Goal: Task Accomplishment & Management: Complete application form

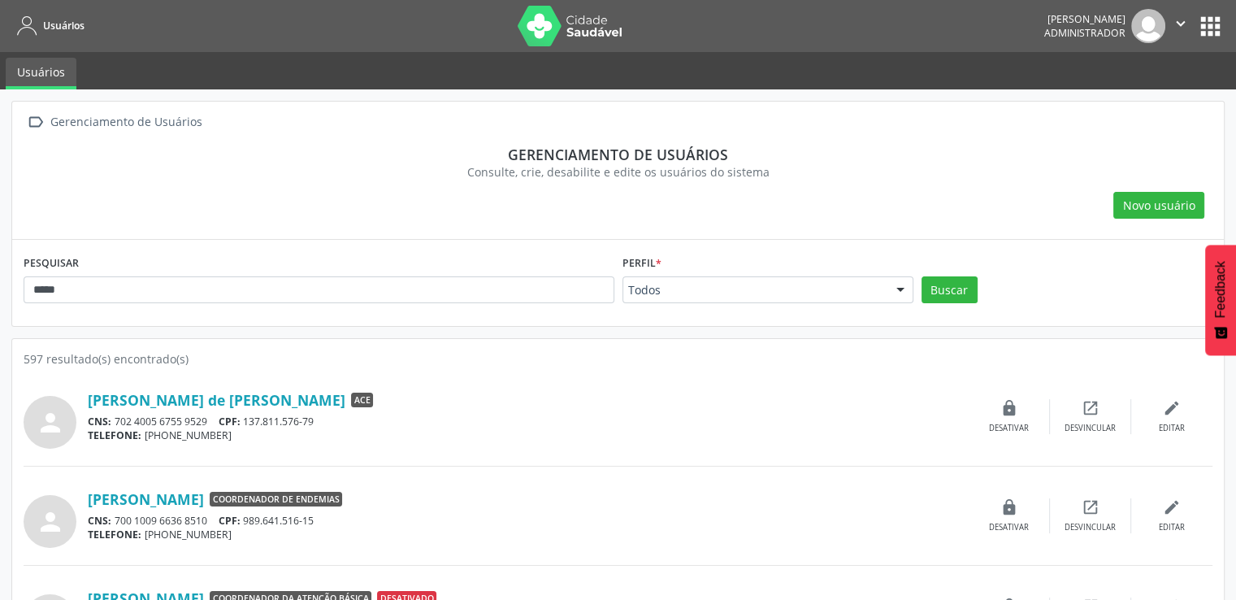
type input "*****"
click at [921, 276] on button "Buscar" at bounding box center [949, 290] width 56 height 28
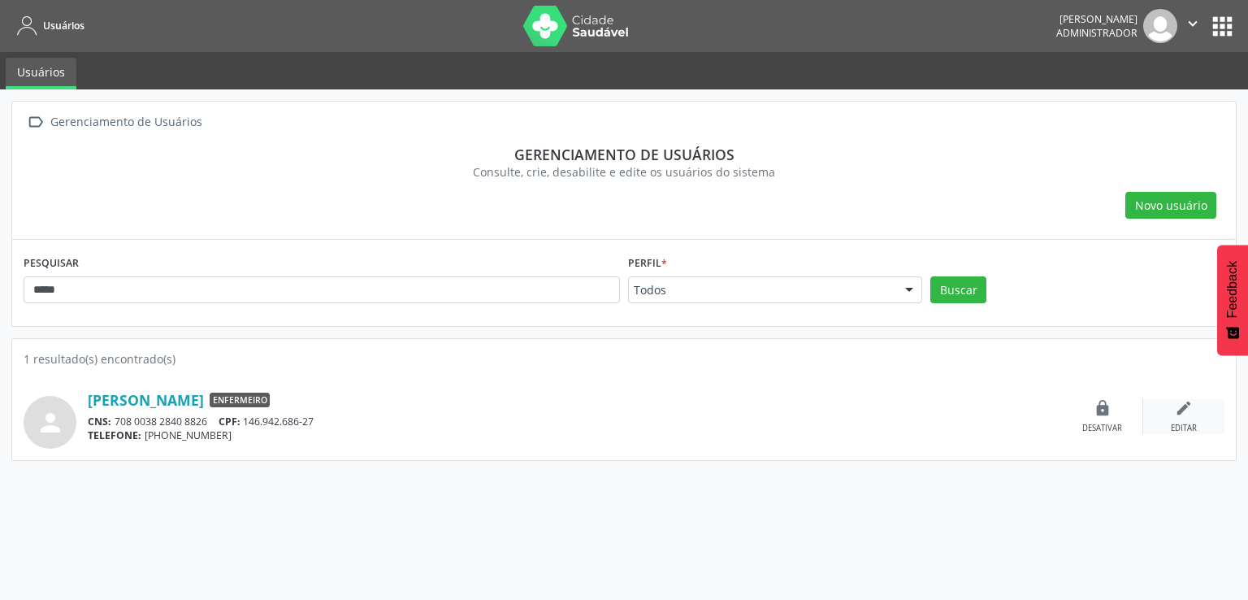
click at [1206, 401] on div "edit Editar" at bounding box center [1183, 416] width 81 height 35
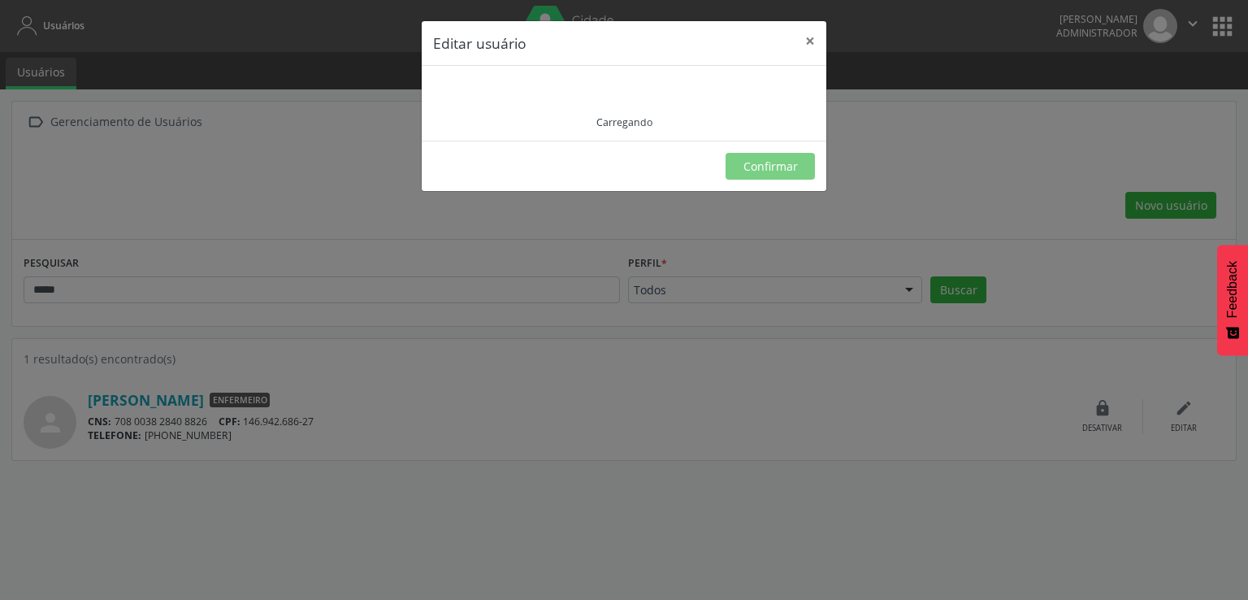
type input "**********"
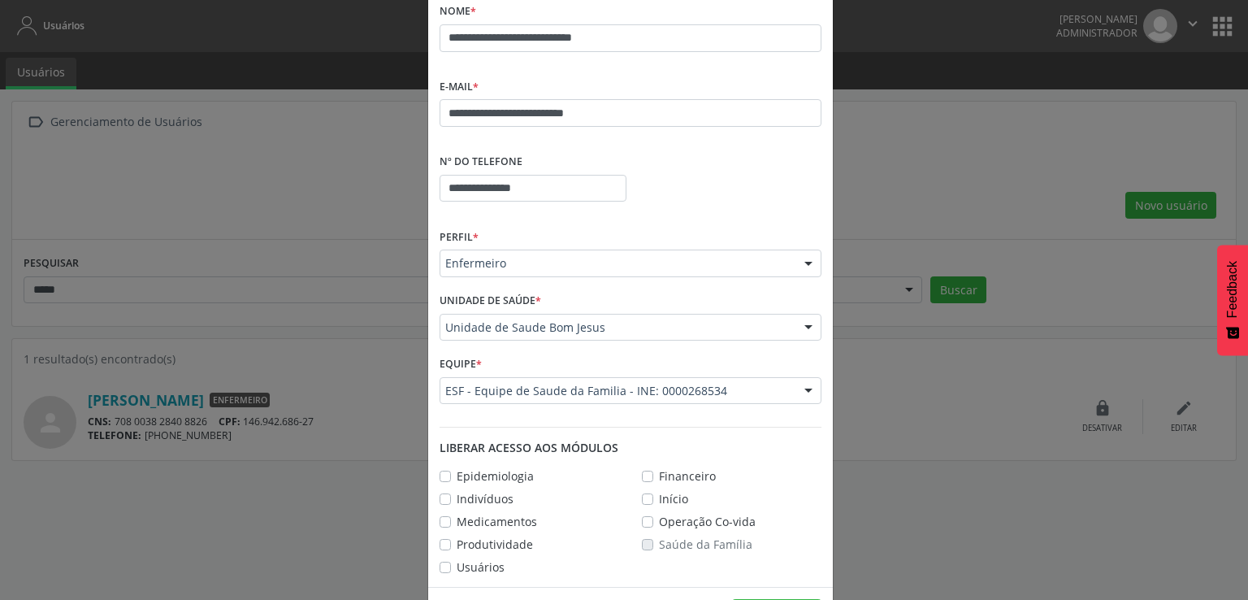
scroll to position [162, 0]
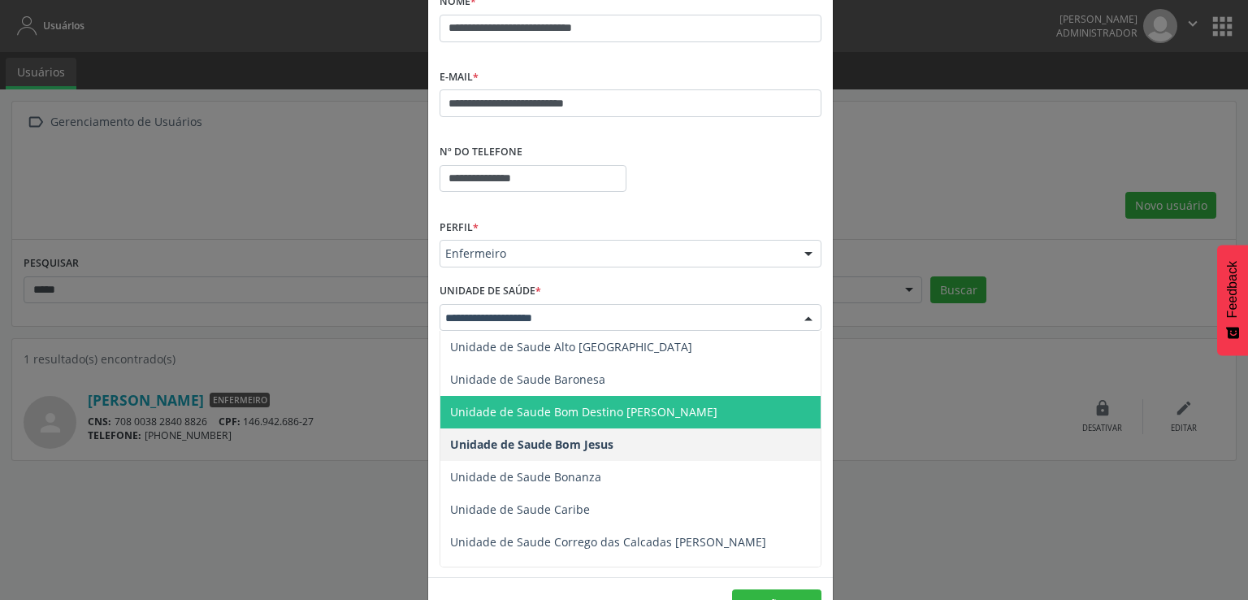
click at [595, 381] on span "Unidade de Saude Baronesa" at bounding box center [630, 379] width 380 height 32
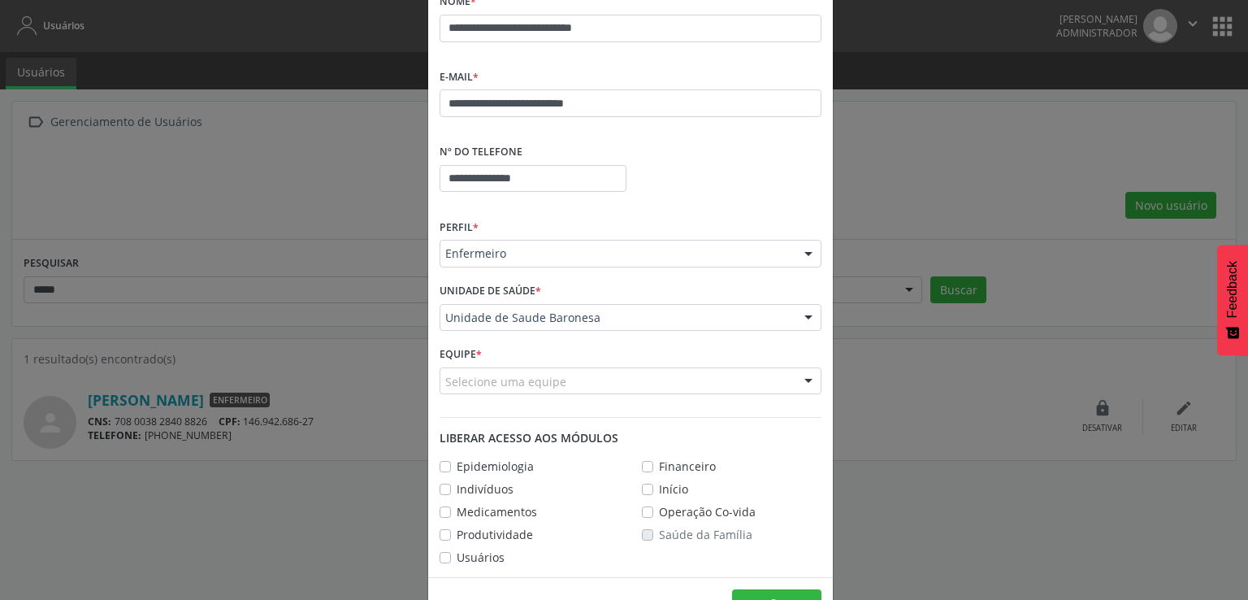
click at [606, 378] on div "Selecione uma equipe" at bounding box center [631, 381] width 382 height 28
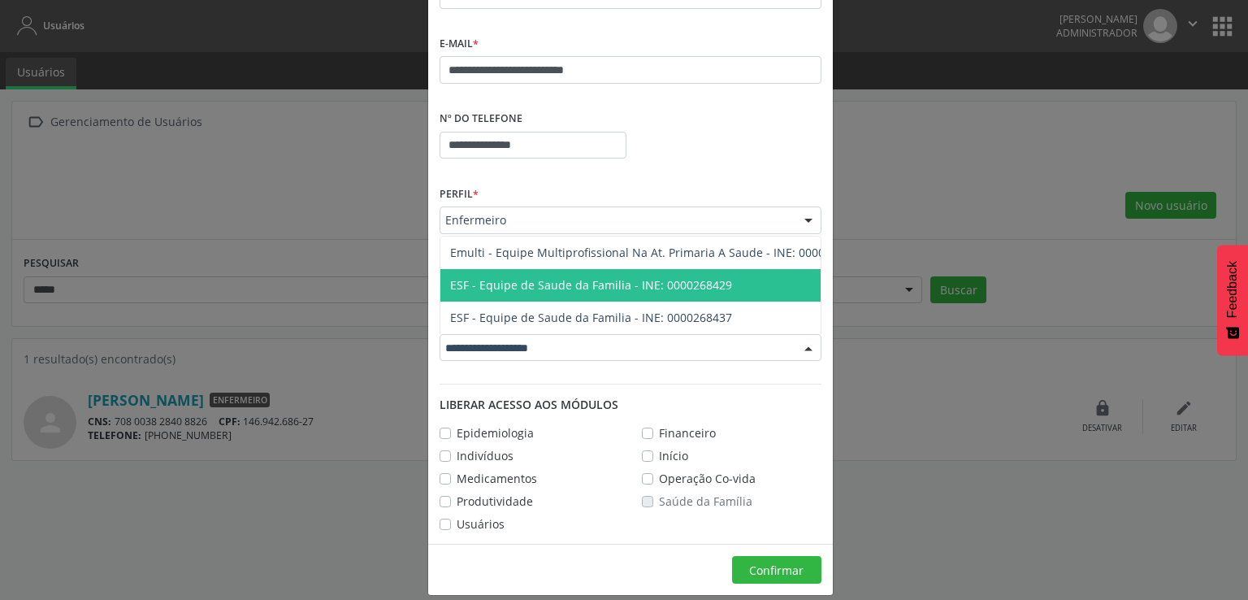
scroll to position [210, 0]
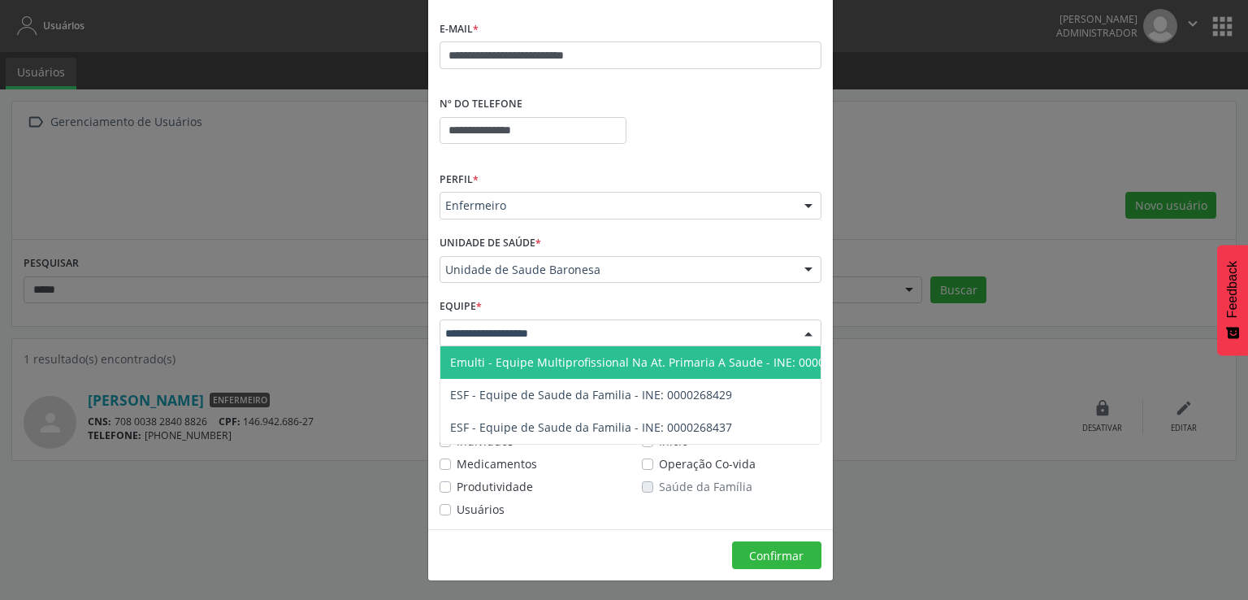
click at [585, 336] on div at bounding box center [631, 333] width 382 height 28
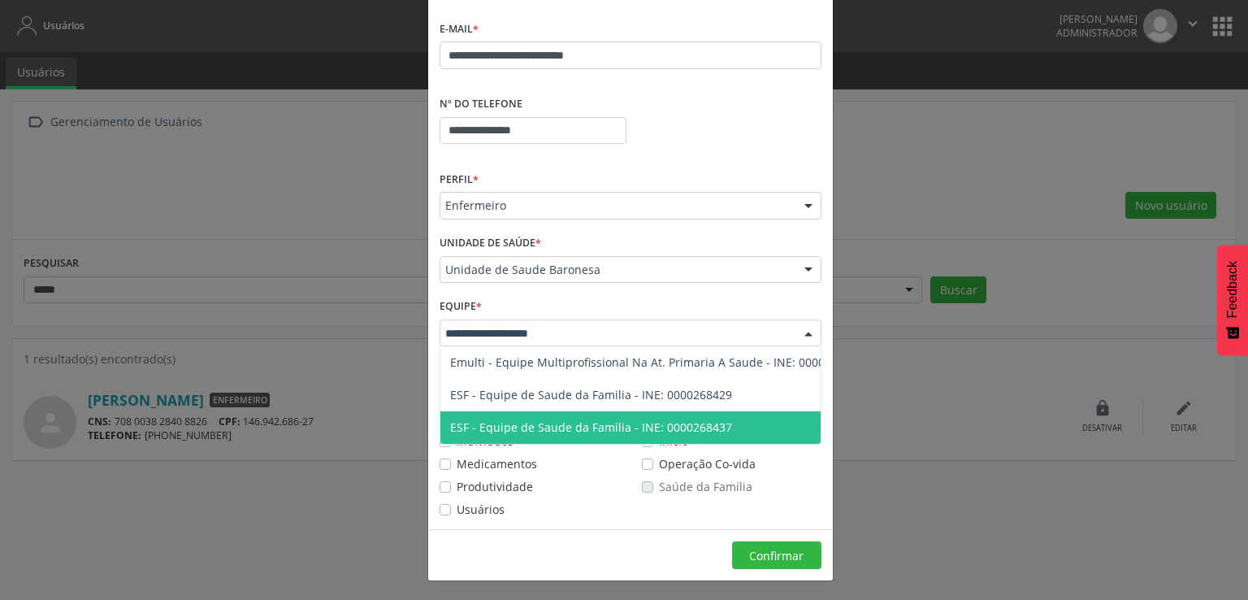
click at [665, 412] on span "ESF - Equipe de Saude da Familia - INE: 0000268437" at bounding box center [656, 427] width 433 height 32
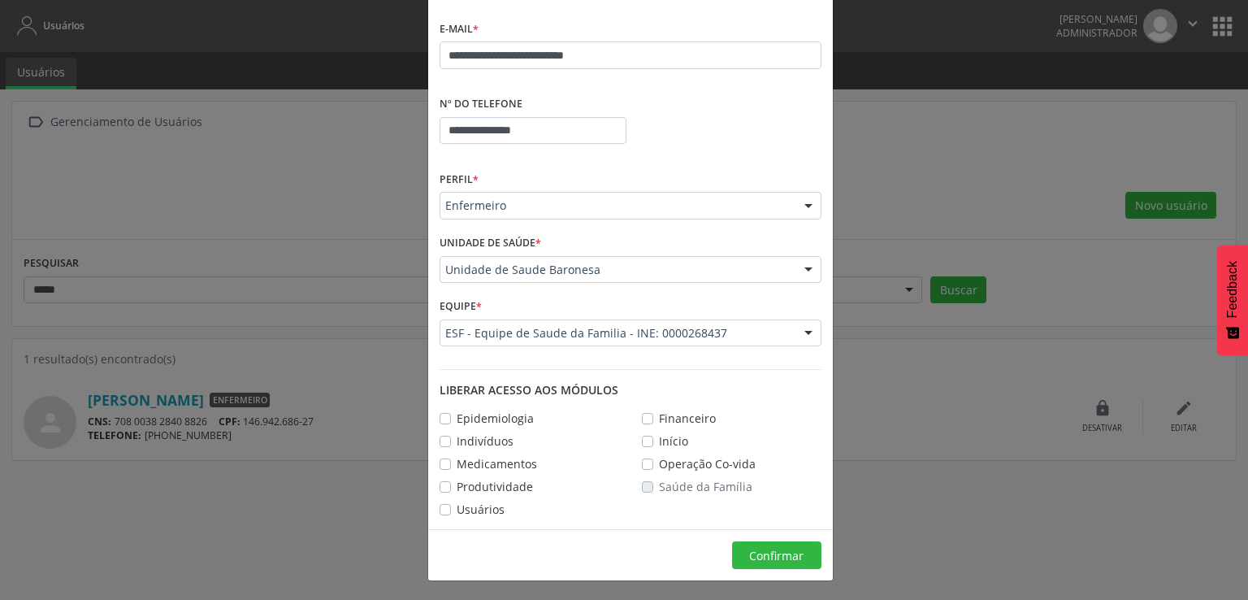
click at [760, 567] on footer "Confirmar" at bounding box center [630, 554] width 405 height 51
click at [760, 558] on span "Confirmar" at bounding box center [776, 555] width 54 height 15
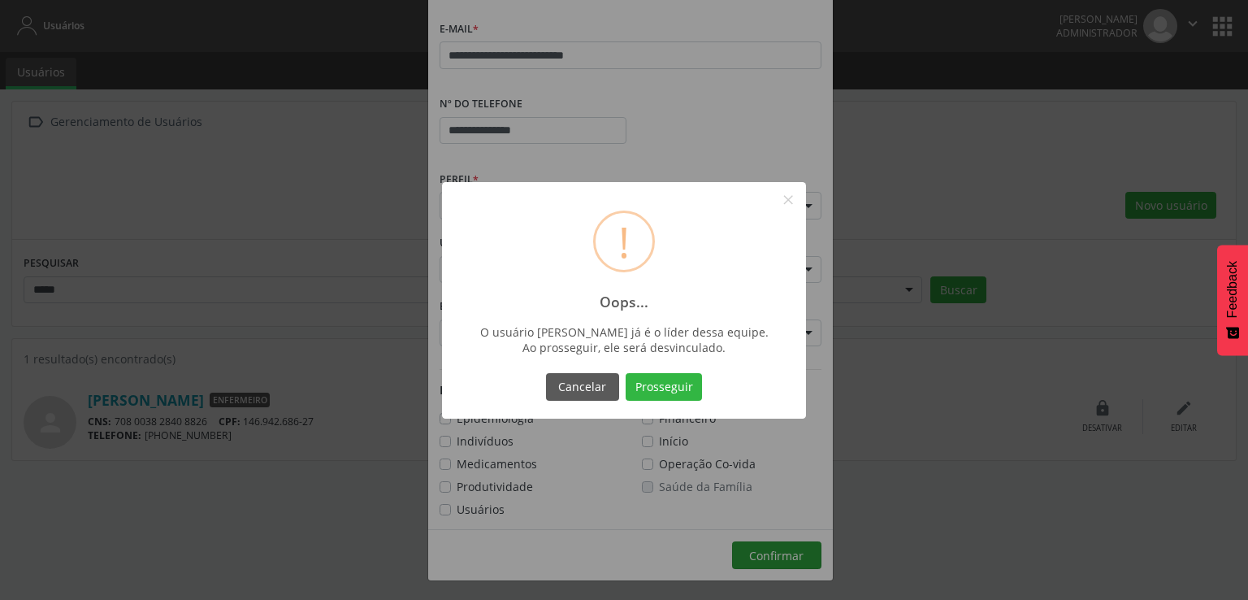
click at [682, 379] on button "Prosseguir" at bounding box center [664, 387] width 76 height 28
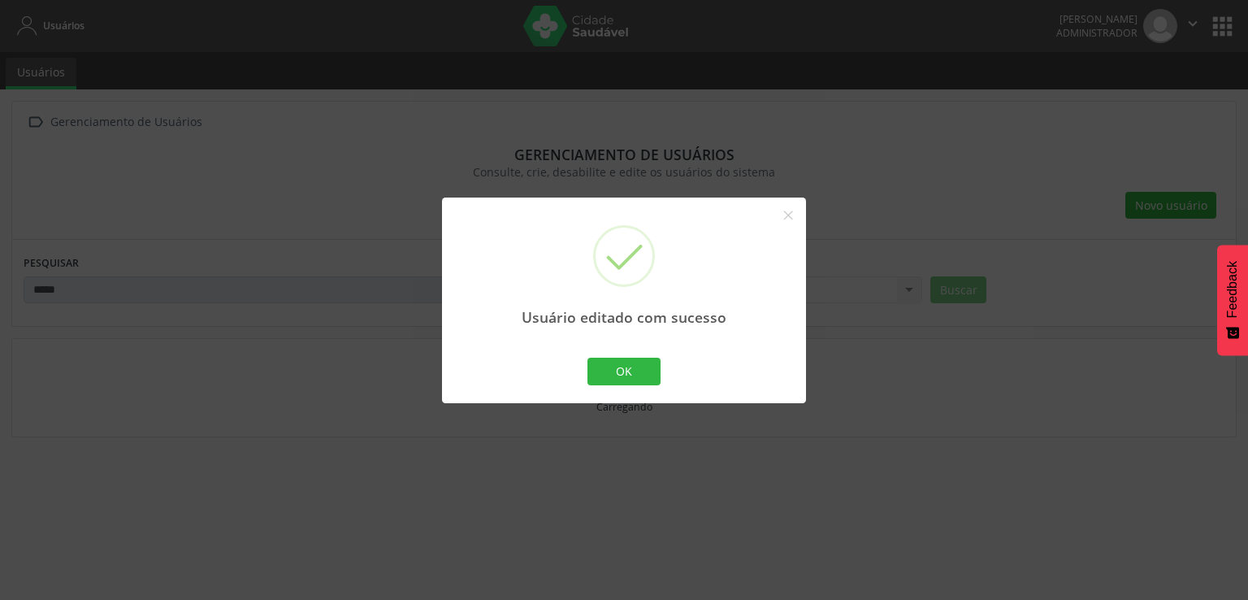
scroll to position [149, 0]
